Goal: Navigation & Orientation: Find specific page/section

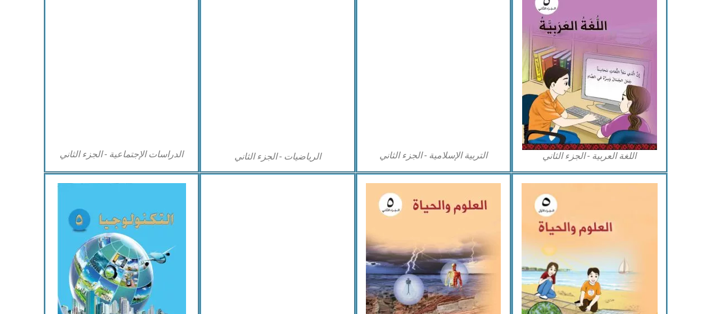
scroll to position [586, 0]
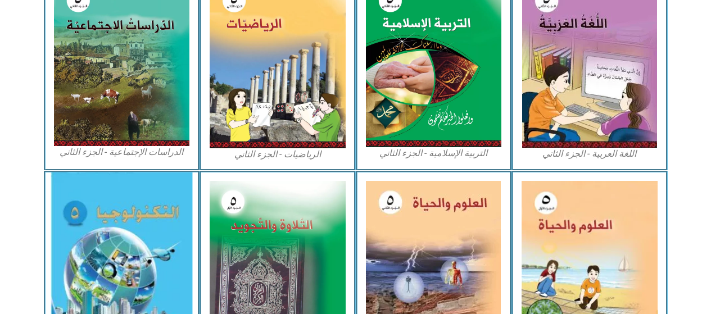
click at [163, 219] on img at bounding box center [122, 265] width 142 height 185
click at [164, 241] on img at bounding box center [122, 265] width 142 height 185
click at [165, 260] on img at bounding box center [122, 265] width 142 height 185
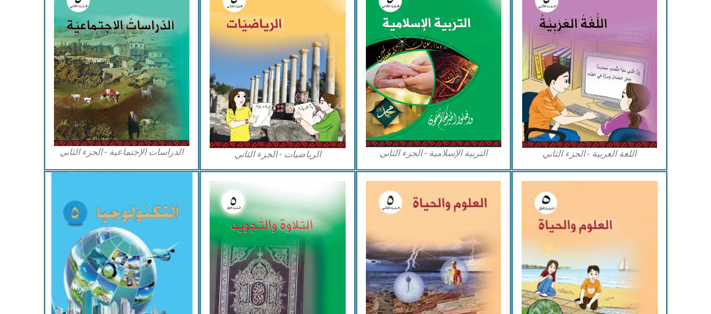
click at [167, 259] on img at bounding box center [122, 265] width 142 height 185
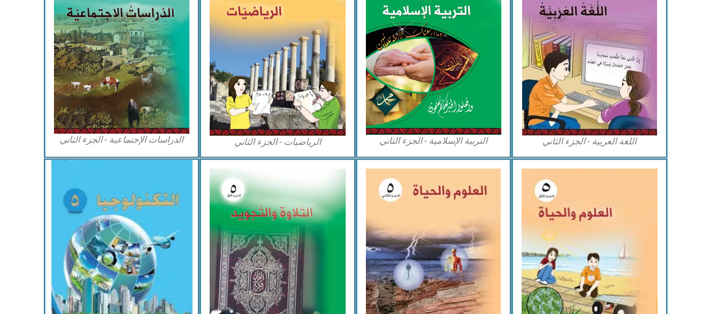
scroll to position [629, 0]
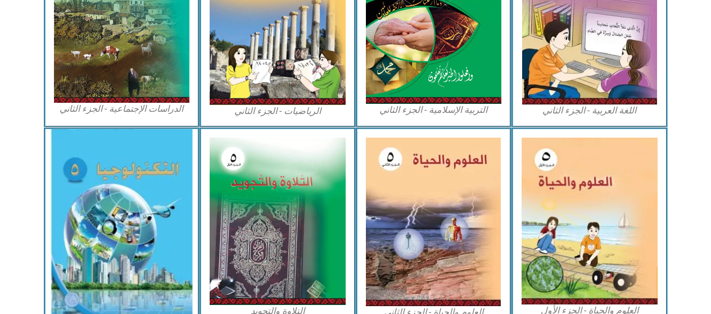
click at [104, 205] on img at bounding box center [122, 221] width 142 height 185
click at [101, 193] on img at bounding box center [122, 221] width 142 height 185
click at [101, 185] on img at bounding box center [122, 221] width 142 height 185
click at [96, 187] on img at bounding box center [122, 221] width 142 height 185
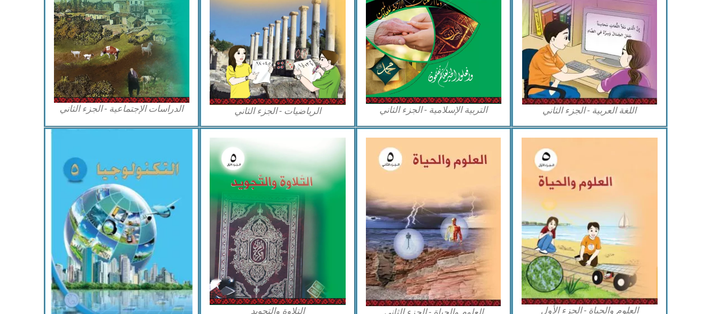
click at [93, 212] on img at bounding box center [122, 221] width 142 height 185
click at [102, 246] on img at bounding box center [122, 221] width 142 height 185
click at [102, 206] on img at bounding box center [122, 221] width 142 height 185
click at [134, 223] on img at bounding box center [122, 221] width 142 height 185
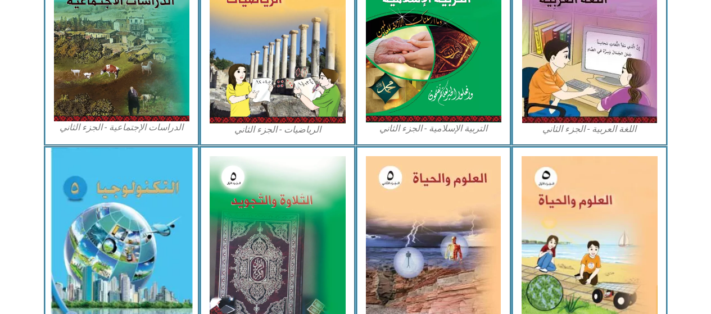
scroll to position [601, 0]
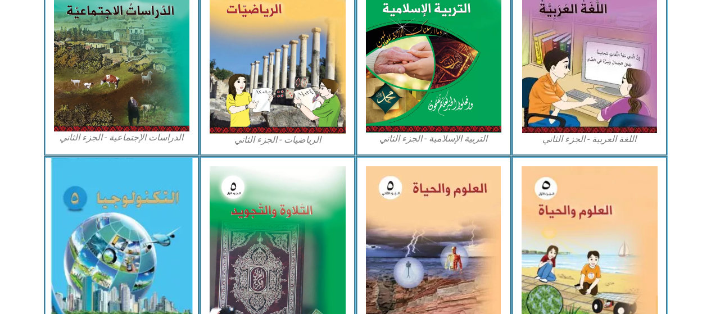
click at [99, 233] on img at bounding box center [122, 250] width 142 height 185
click at [103, 243] on img at bounding box center [122, 250] width 142 height 185
click at [136, 232] on img at bounding box center [122, 250] width 142 height 185
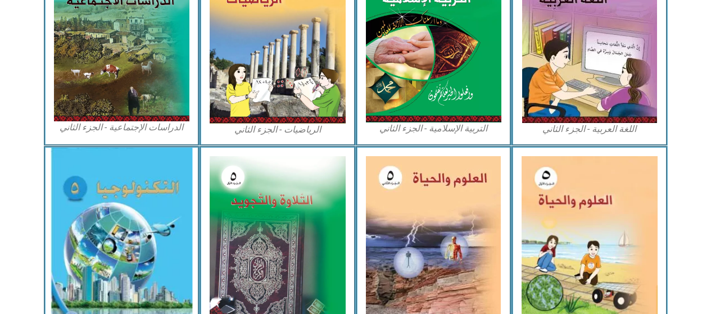
scroll to position [615, 0]
